Goal: Task Accomplishment & Management: Use online tool/utility

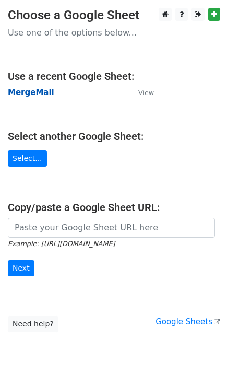
drag, startPoint x: 0, startPoint y: 0, endPoint x: 33, endPoint y: 96, distance: 101.7
click at [33, 96] on strong "MergeMail" at bounding box center [31, 92] width 47 height 9
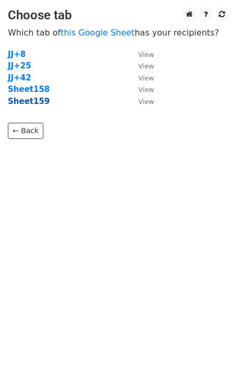
click at [32, 105] on strong "Sheet159" at bounding box center [29, 101] width 42 height 9
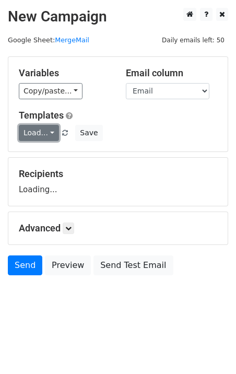
click at [37, 132] on link "Load..." at bounding box center [39, 133] width 40 height 16
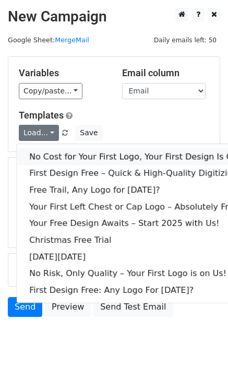
click at [66, 161] on link "No Cost for Your First Logo, Your First Design Is On Us!" at bounding box center [142, 156] width 251 height 17
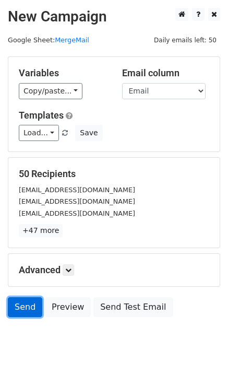
click at [23, 309] on link "Send" at bounding box center [25, 307] width 35 height 20
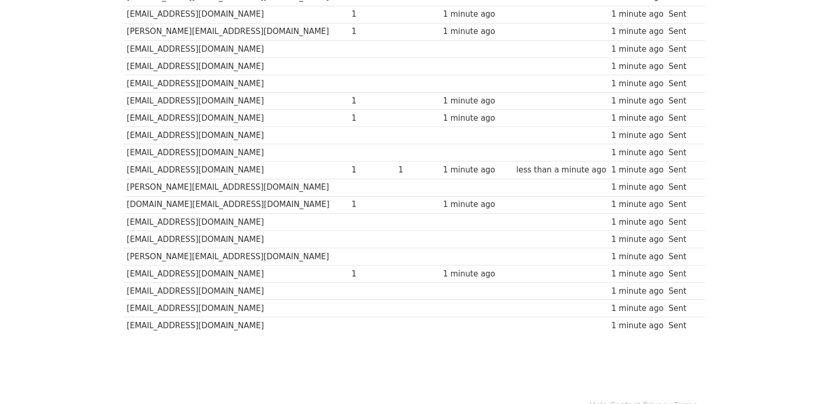
scroll to position [728, 0]
